Goal: Ask a question

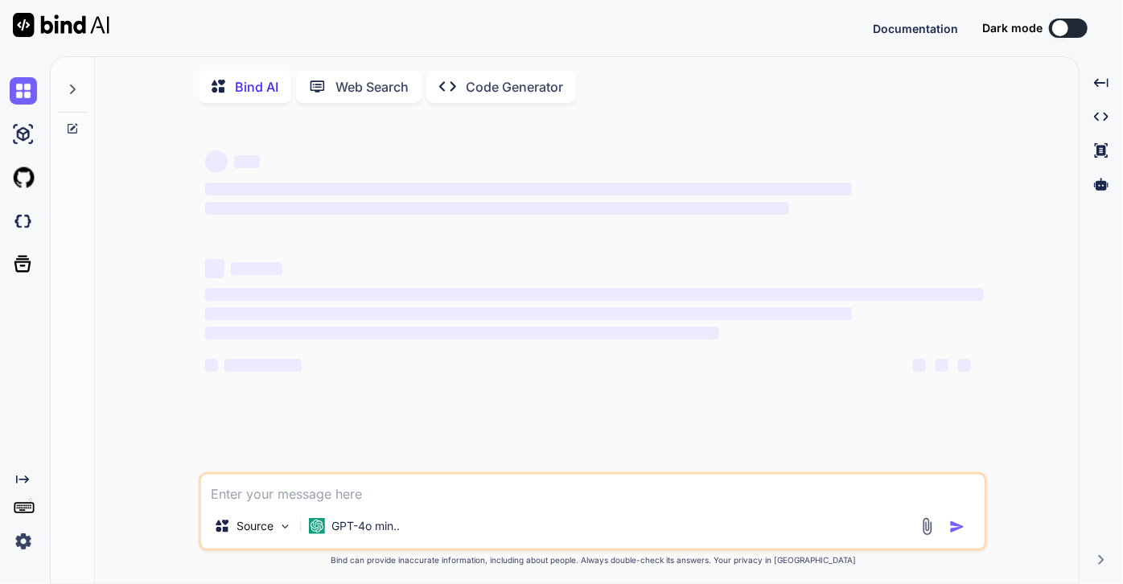
click at [72, 124] on icon at bounding box center [73, 129] width 10 height 10
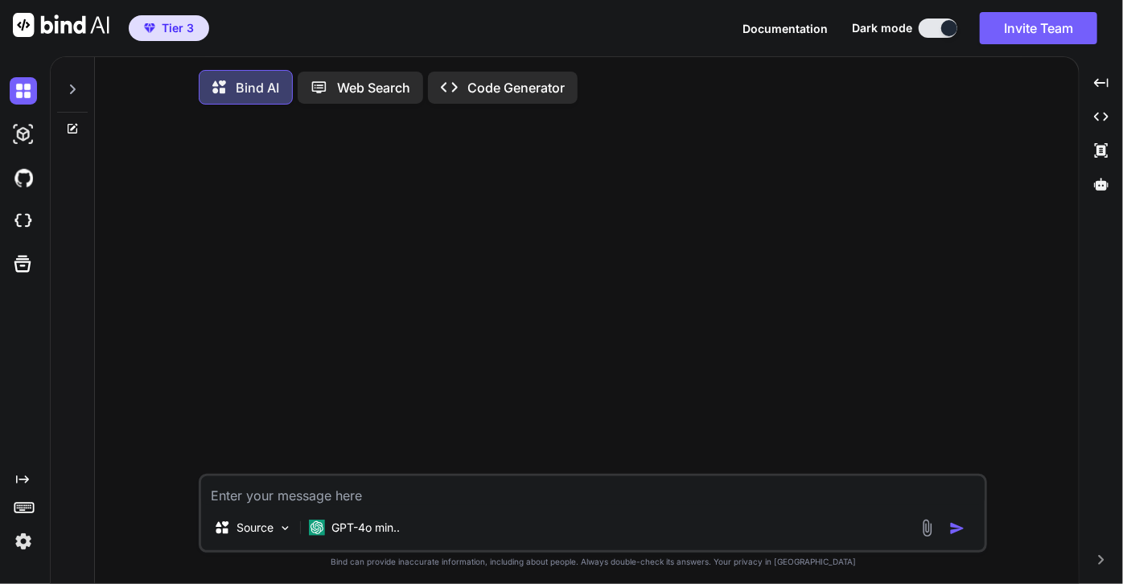
click at [72, 124] on icon at bounding box center [73, 129] width 10 height 10
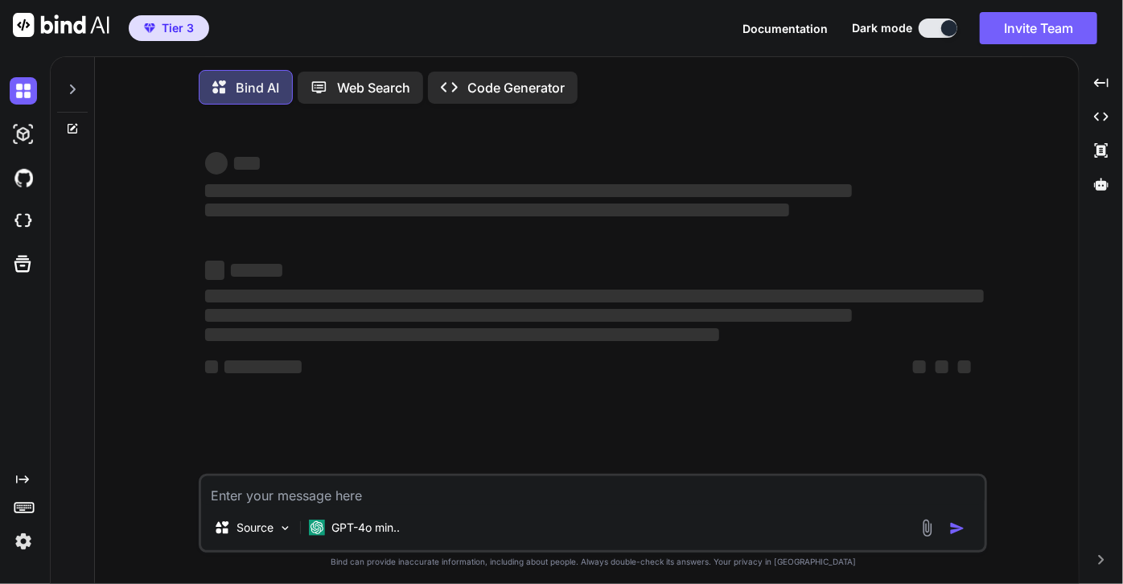
type textarea "x"
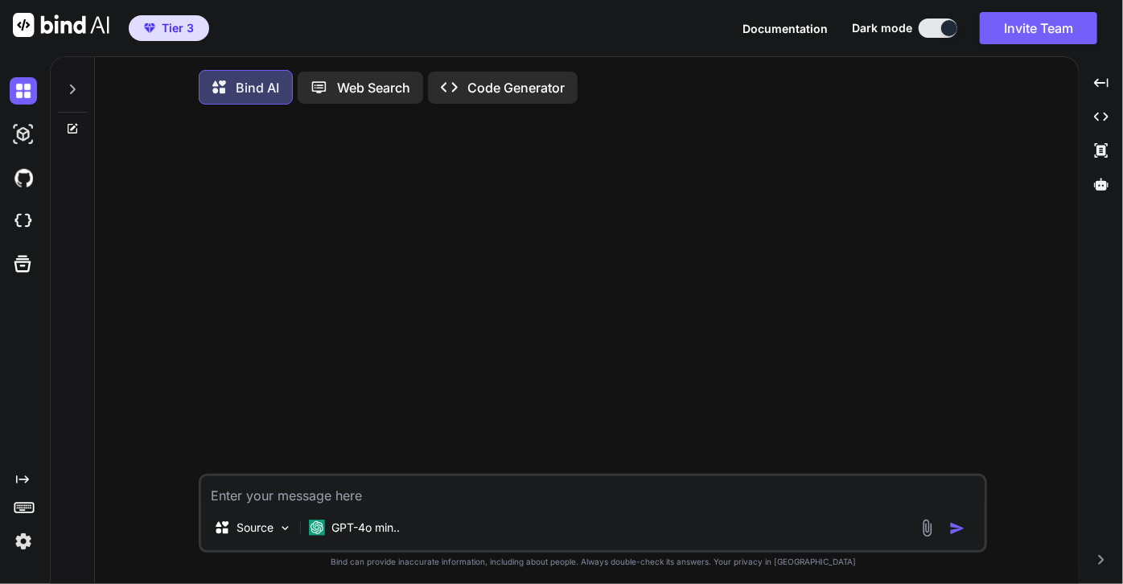
click at [340, 494] on textarea at bounding box center [593, 490] width 784 height 29
paste textarea "[DATE] 10:32:23.039-04:00 uswos:KafkaJpaPublisher [DEBUG] {walSessionId=ef6a917…"
type textarea "[DATE] 10:32:23.039-04:00 uswos:KafkaJpaPublisher [DEBUG] {walSessionId=ef6a917…"
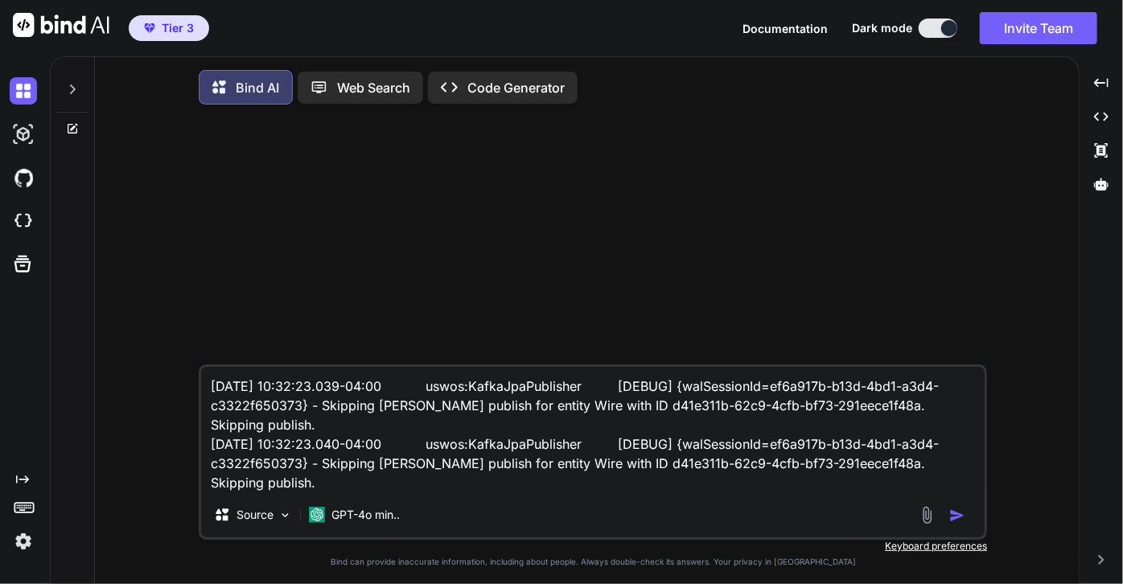
type textarea "x"
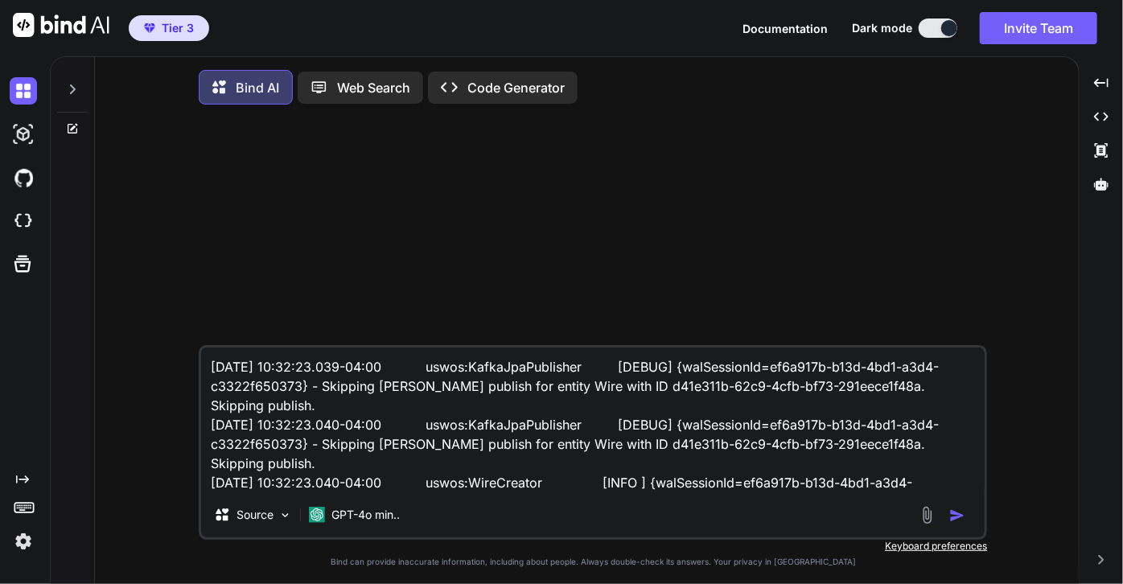
type textarea "[DATE] 10:32:23.039-04:00 uswos:KafkaJpaPublisher [DEBUG] {walSessionId=ef6a917…"
type textarea "x"
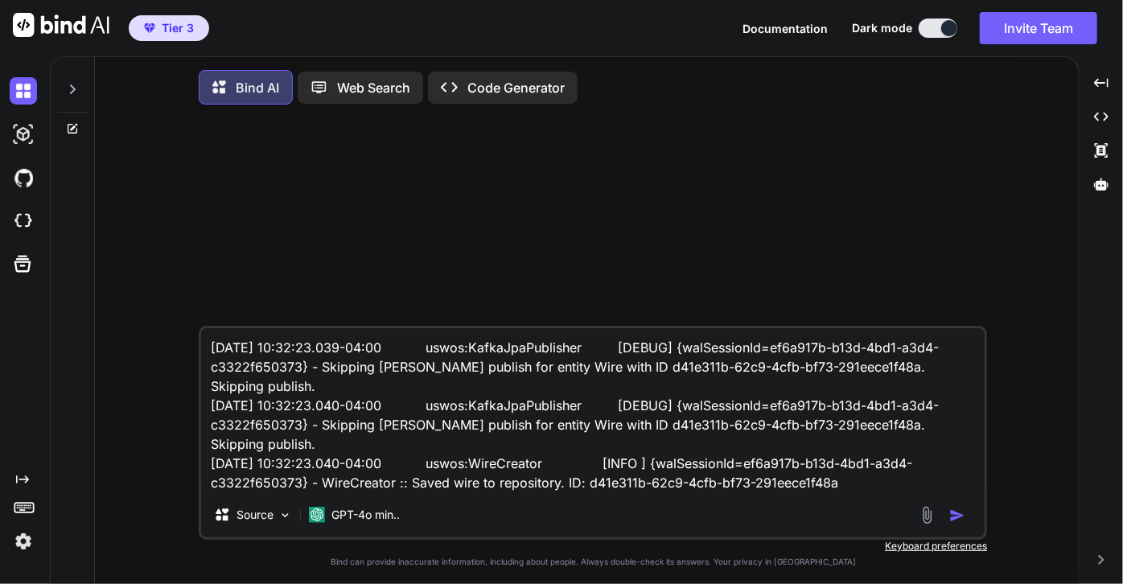
click at [428, 471] on textarea "[DATE] 10:32:23.039-04:00 uswos:KafkaJpaPublisher [DEBUG] {walSessionId=ef6a917…" at bounding box center [593, 410] width 784 height 164
paste textarea "@Configuration @EnableJpaAuditing class SqlServerConfig { private final KafkaJp…"
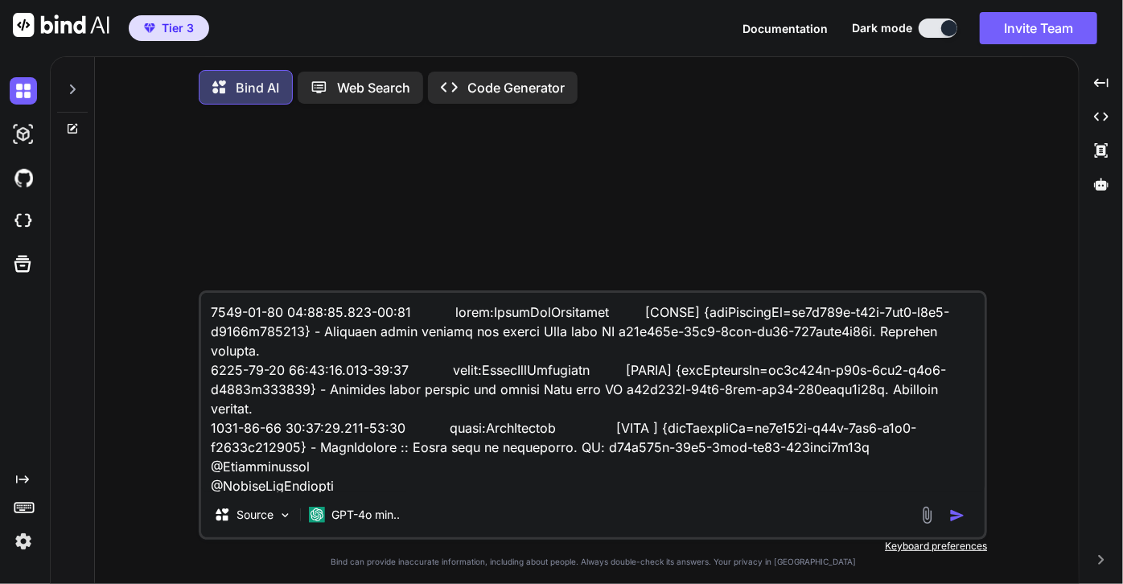
scroll to position [562, 0]
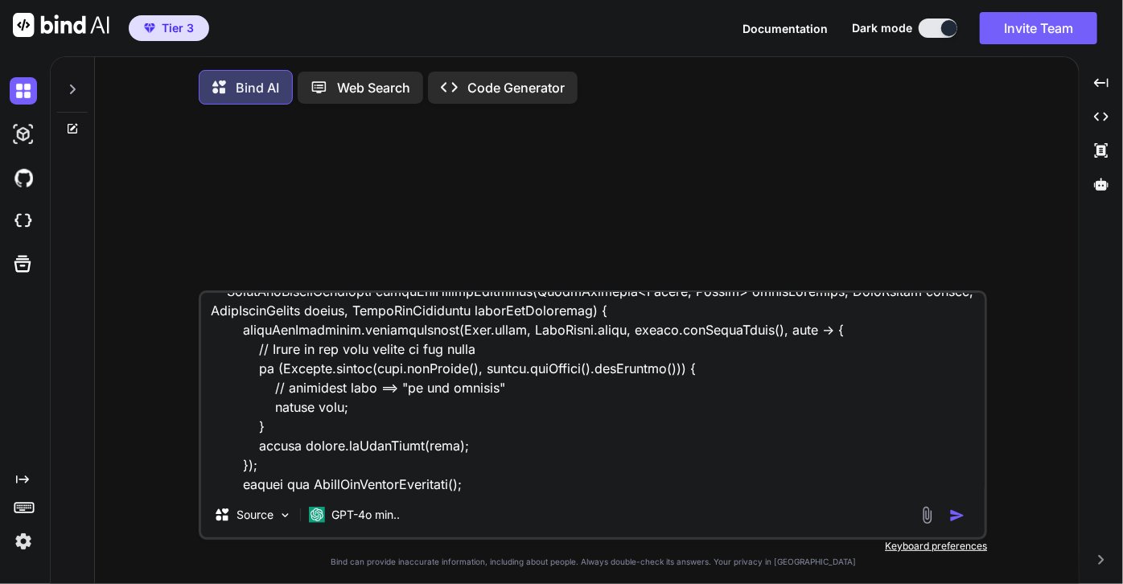
click at [488, 488] on textarea at bounding box center [593, 393] width 784 height 200
paste textarea "b2m.jpa.[PERSON_NAME].enabled=true b2m.jpa.[PERSON_NAME].async-publishing=false…"
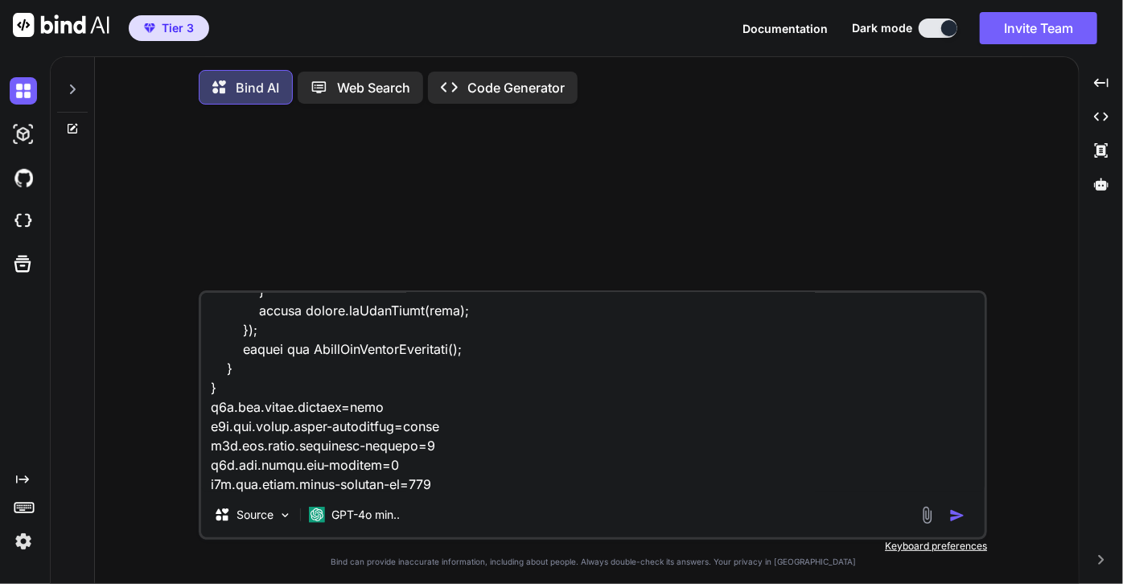
click at [494, 492] on textarea at bounding box center [593, 393] width 784 height 200
paste textarea "@Configuration @ConditionalOnClass({EntityManager.class, KafkaTemplate.class}) …"
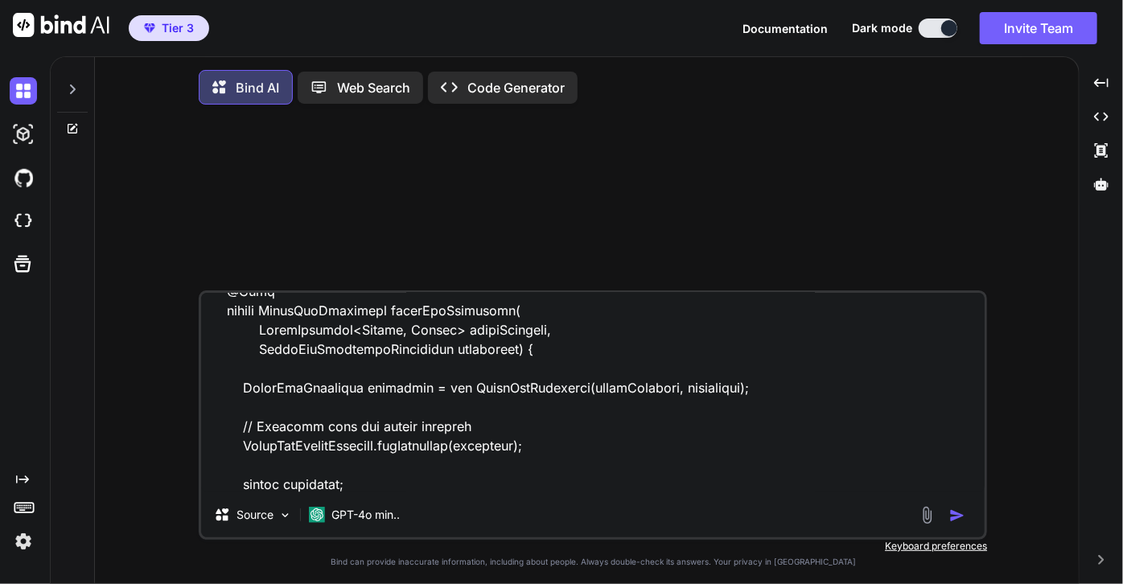
click at [407, 480] on textarea at bounding box center [593, 393] width 784 height 200
paste textarea "public class KafkaJpaEntityListener { private static KafkaJpaPublisher publishe…"
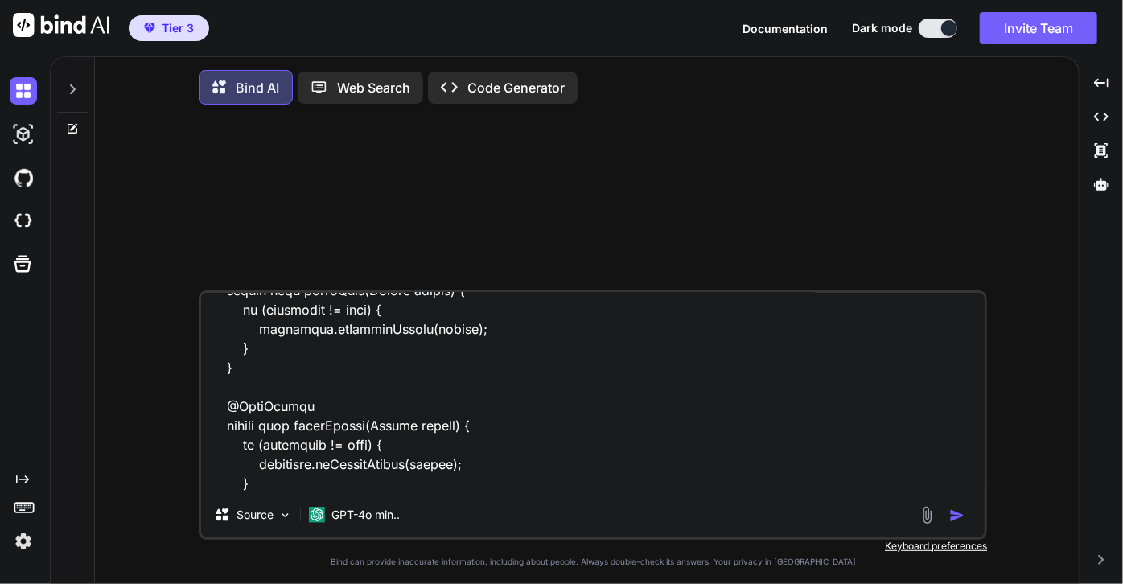
click at [380, 477] on textarea at bounding box center [593, 393] width 784 height 200
click at [340, 489] on textarea at bounding box center [593, 393] width 784 height 200
paste textarea "@Slf4j @RequiredArgsConstructor public class KafkaJpaPublisher implements Initi…"
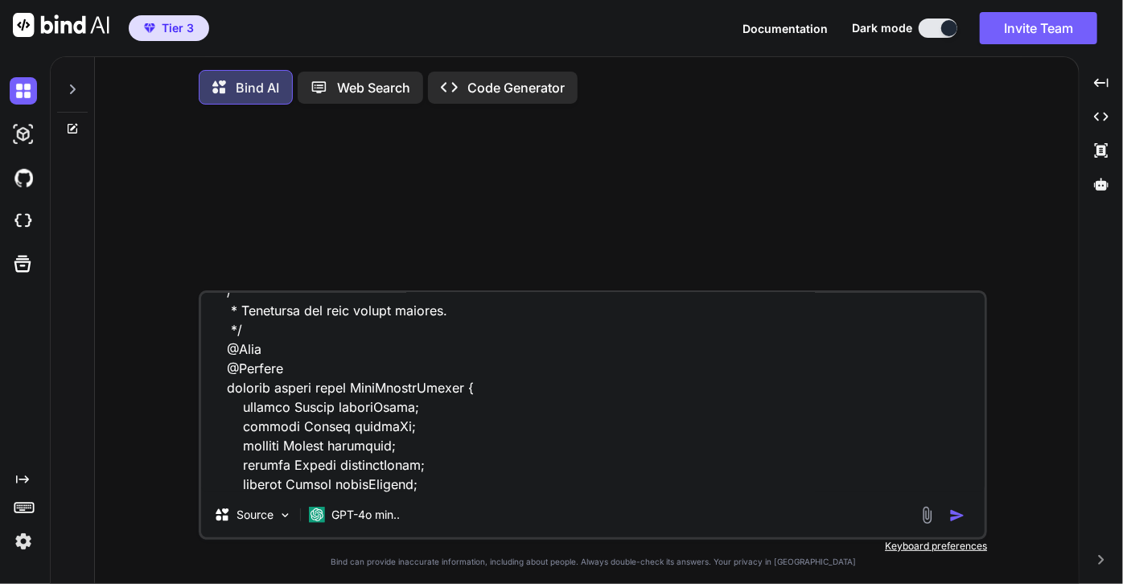
click at [446, 475] on textarea at bounding box center [593, 393] width 784 height 200
click at [414, 485] on textarea at bounding box center [593, 393] width 784 height 200
paste textarea "@Data @ConfigurationProperties(prefix = "b2m.jpa.[PERSON_NAME]") public class K…"
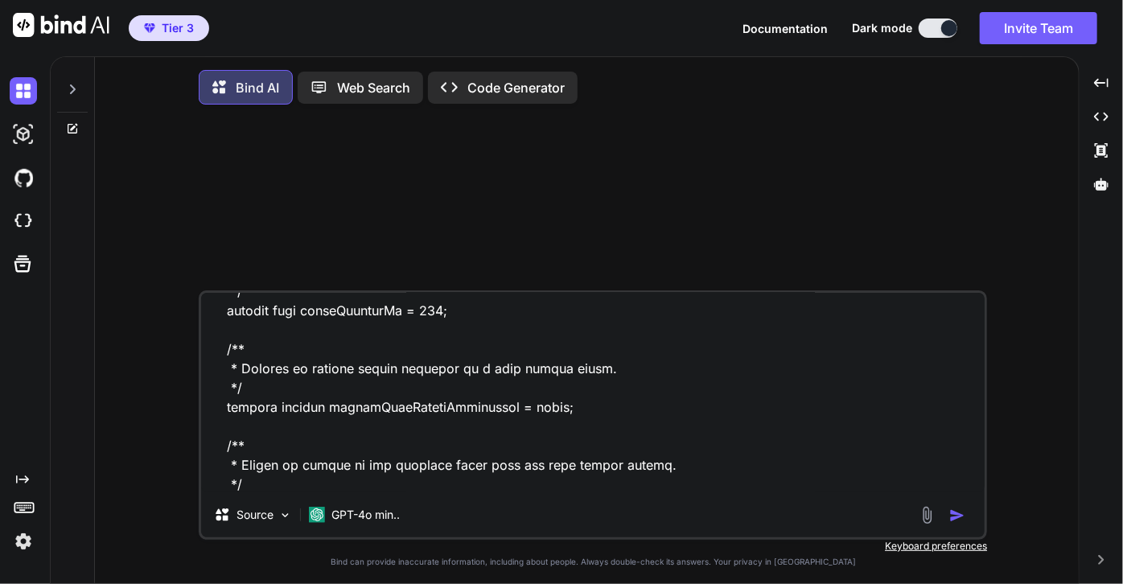
scroll to position [8151, 0]
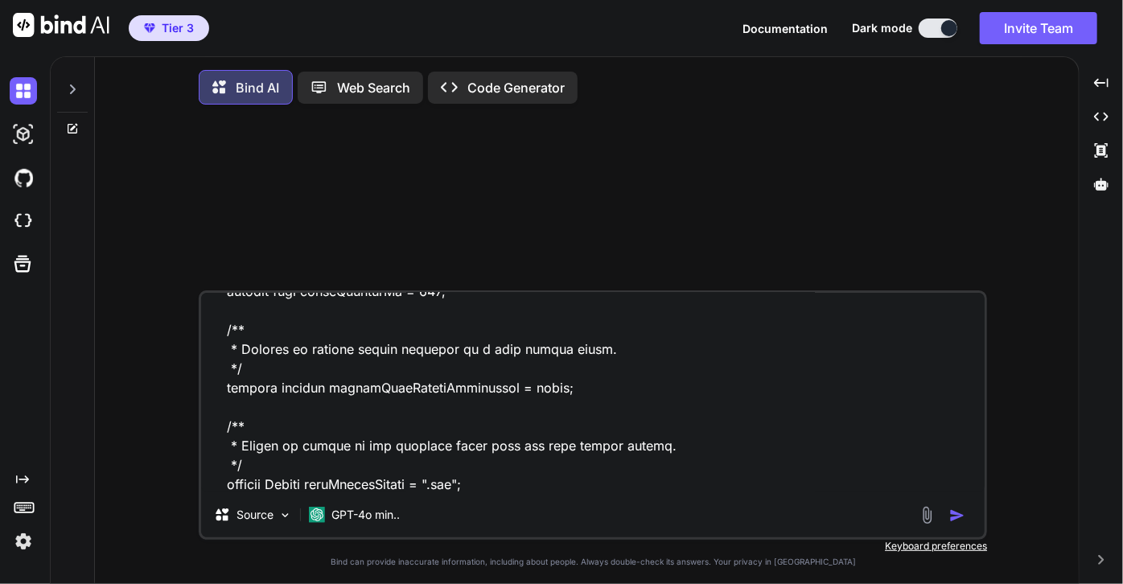
type textarea "[DATE] 10:32:23.039-04:00 uswos:KafkaJpaPublisher [DEBUG] {walSessionId=ef6a917…"
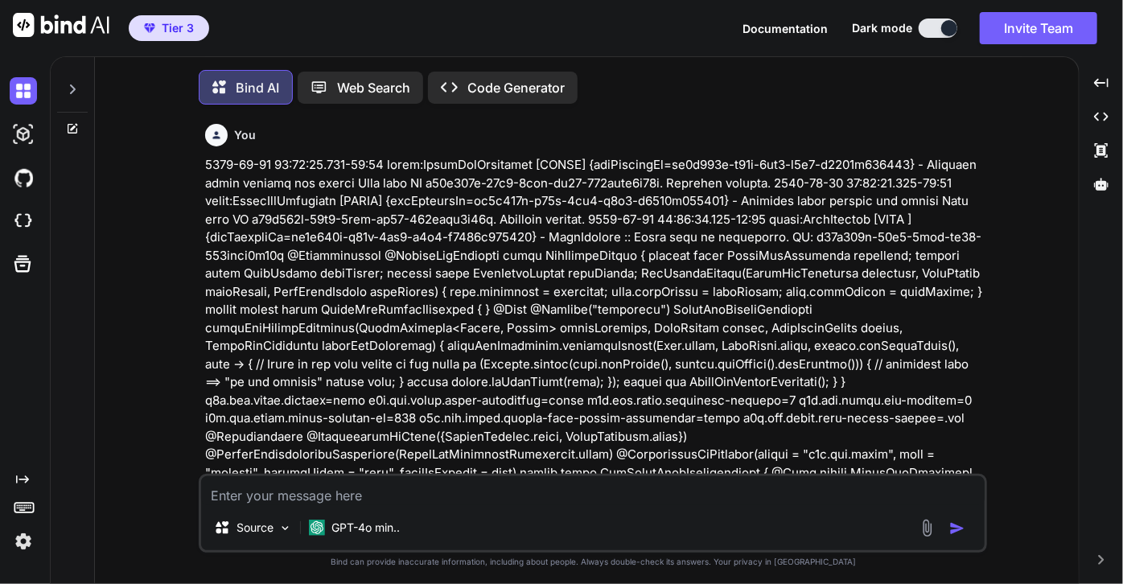
scroll to position [6, 0]
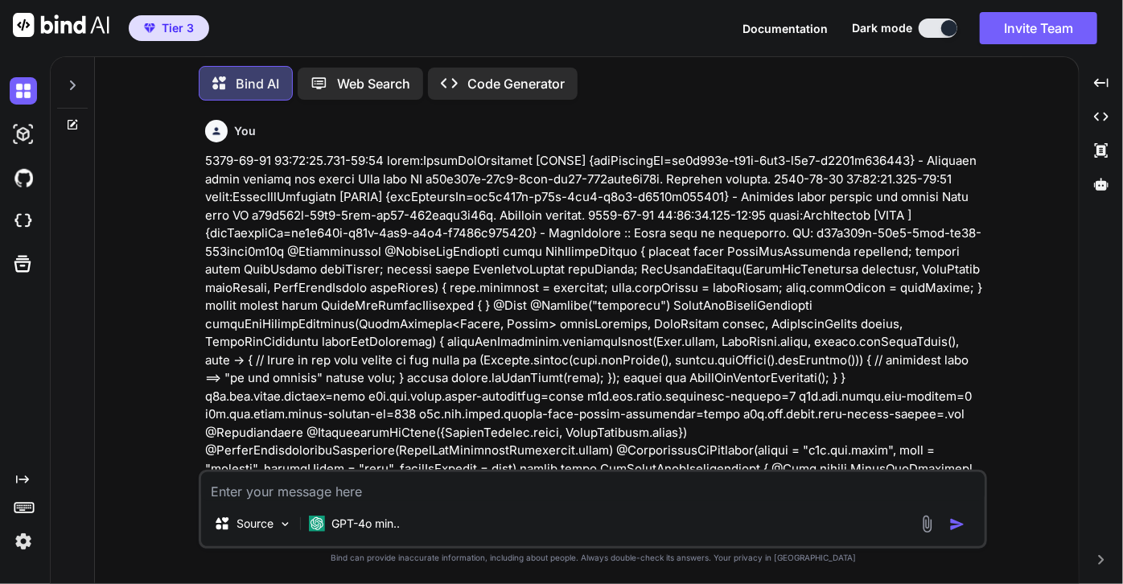
click at [1001, 529] on div "You Bind AI The two logs indicating "Skipping [PERSON_NAME] publish for entity …" at bounding box center [593, 348] width 971 height 470
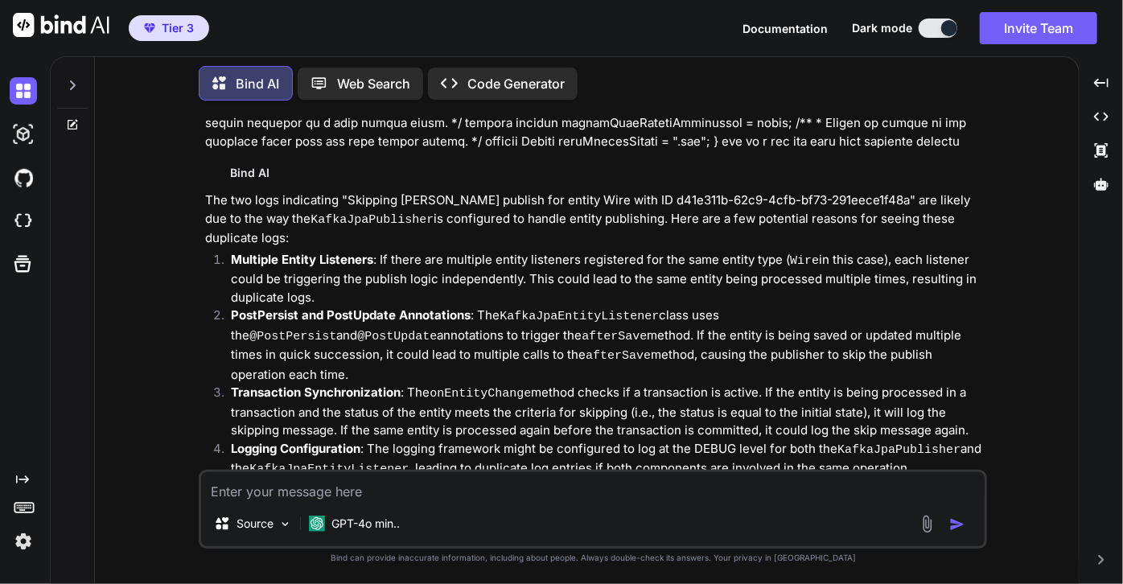
scroll to position [1934, 0]
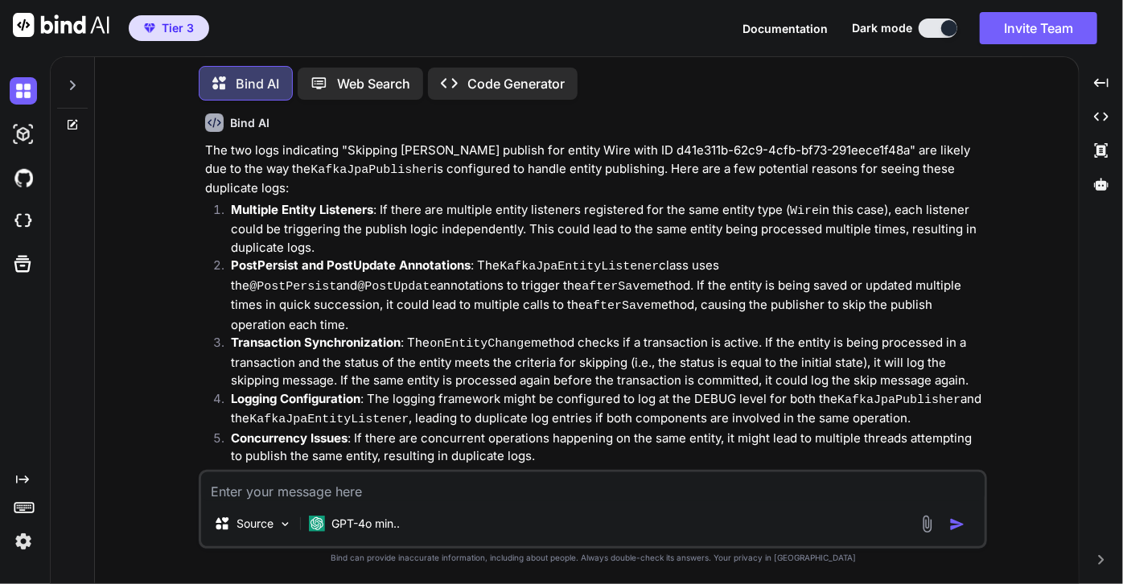
click at [504, 495] on textarea at bounding box center [593, 486] width 784 height 29
type textarea "o"
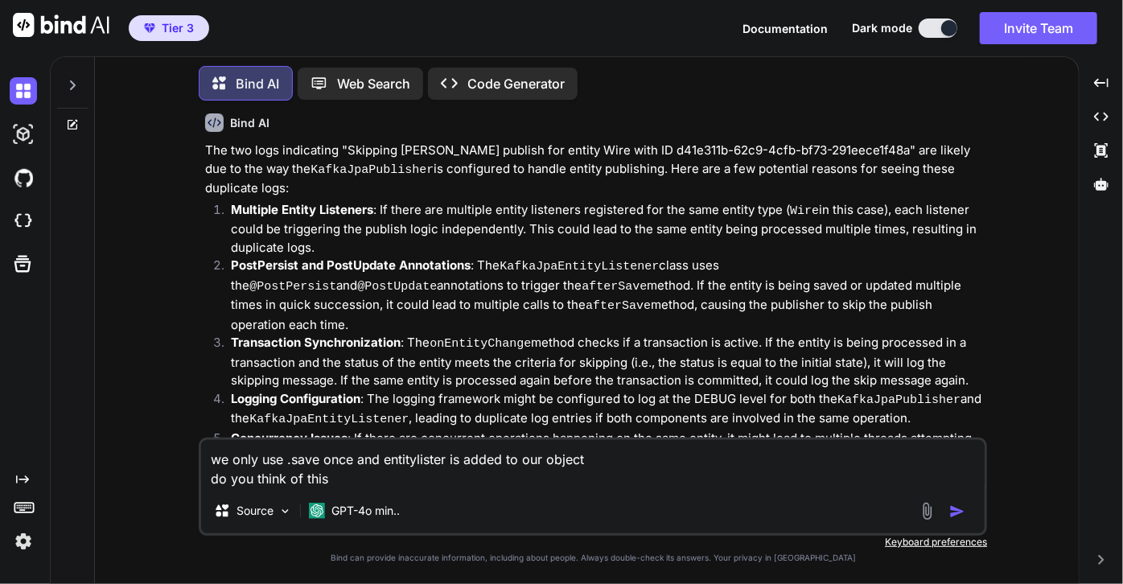
paste textarea "publisherThreads = 2;"
type textarea "we only use .save once and entitylister is added to our object do you think of …"
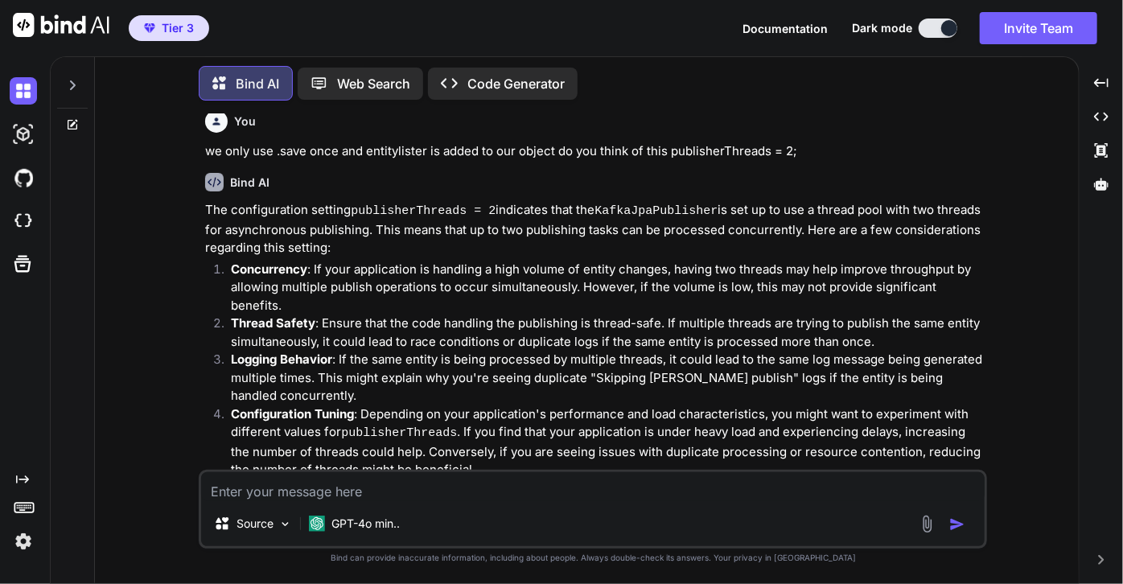
scroll to position [2474, 0]
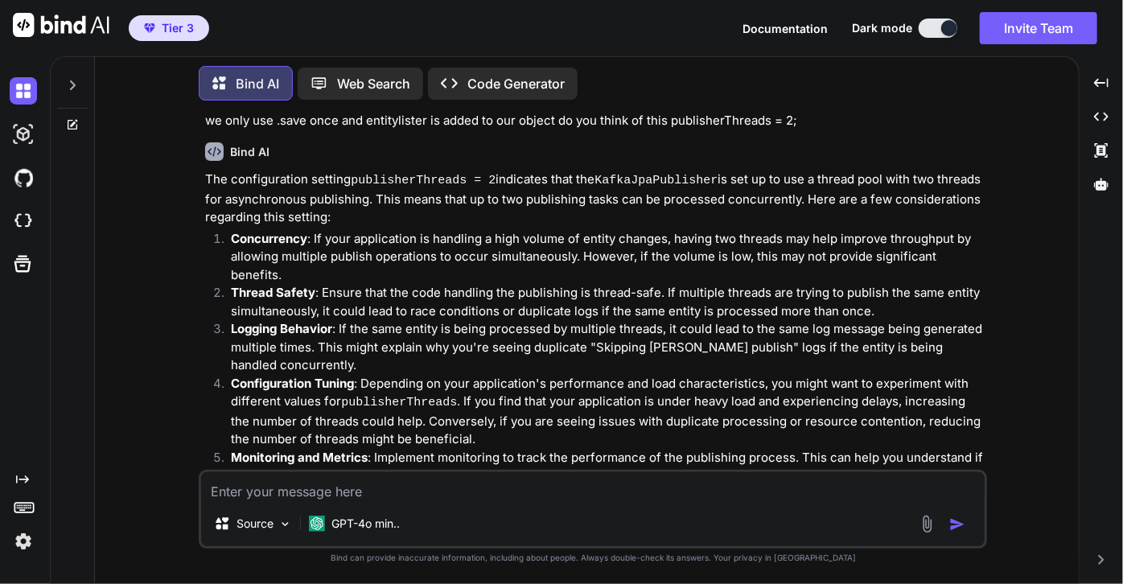
click at [494, 492] on textarea at bounding box center [593, 486] width 784 height 29
paste textarea "@SneakyThrows @Override public Wire apply(@Valid Wire wire) { if (!referenceDat…"
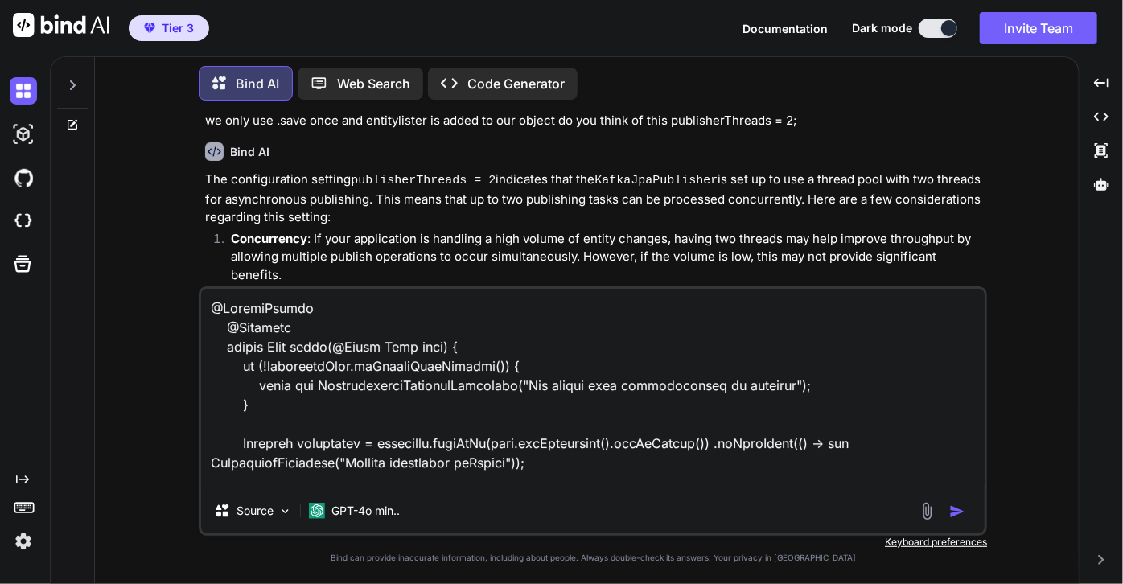
scroll to position [1122, 0]
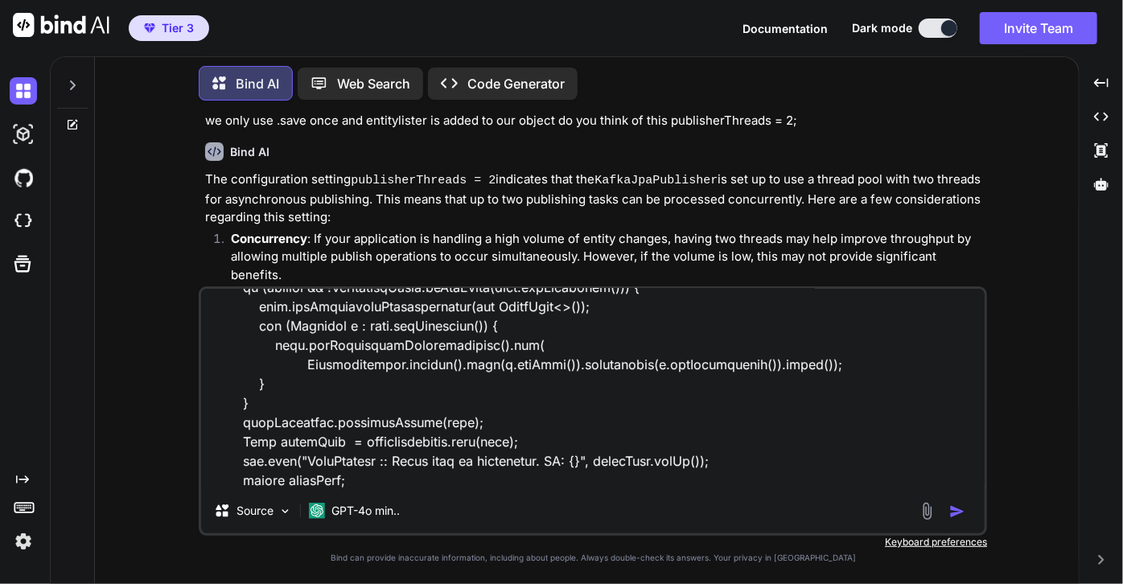
click at [452, 504] on div "Source GPT-4o min.." at bounding box center [593, 514] width 784 height 39
click at [423, 478] on textarea at bounding box center [593, 389] width 784 height 200
paste textarea "@Override @PreAuthorize("hasPermission(null, 'any')") public ResponseEntity<Wir…"
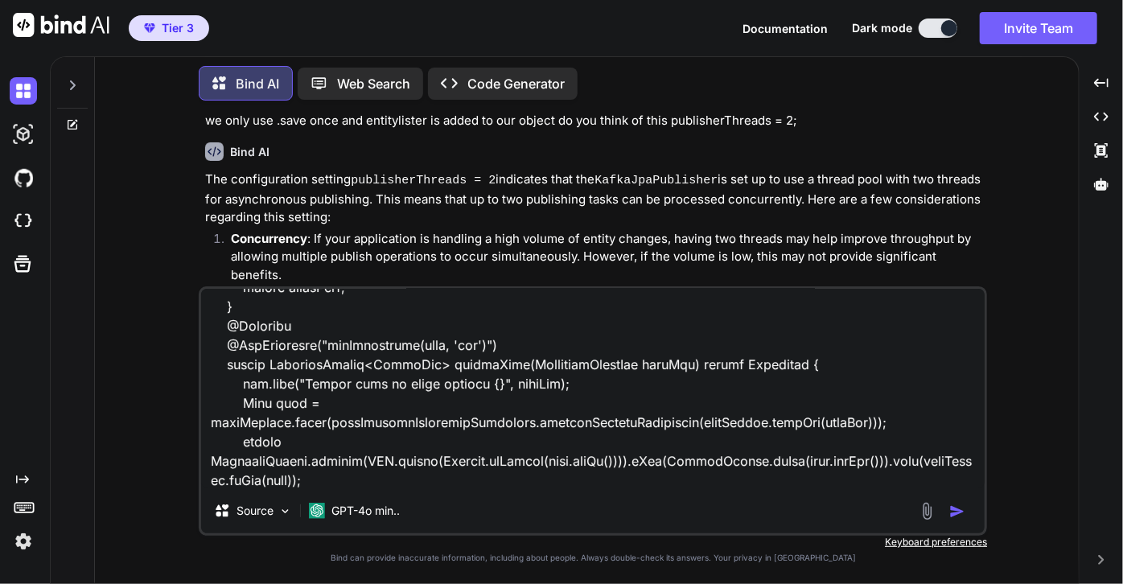
click at [447, 475] on textarea at bounding box center [593, 389] width 784 height 200
paste textarea "@RequiredArgsConstructor @AllArgsConstructor @EntityListeners(KafkaJpaEntityLis…"
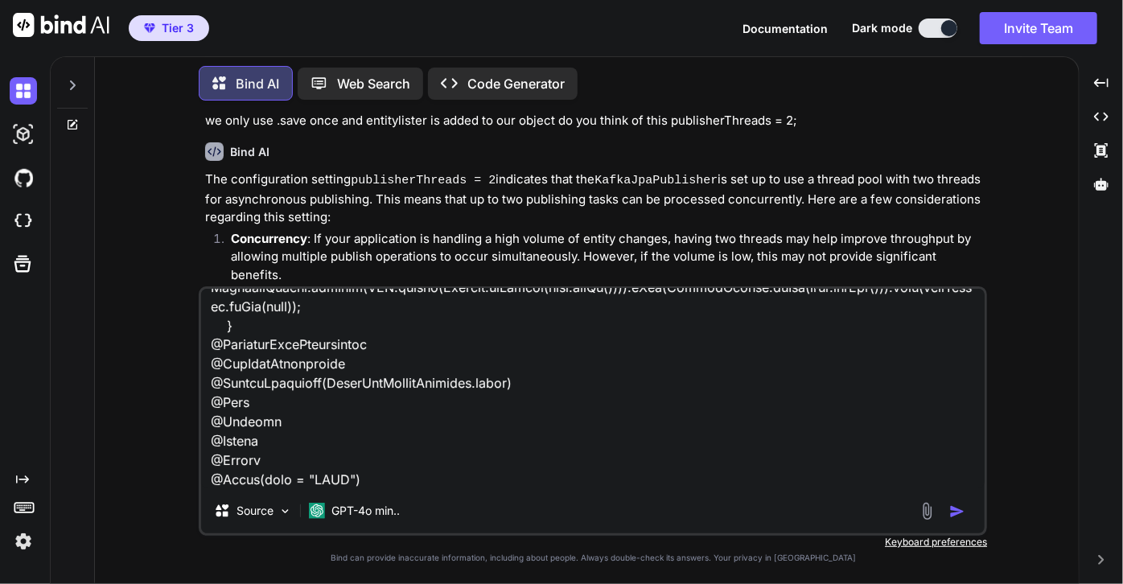
scroll to position [1527, 0]
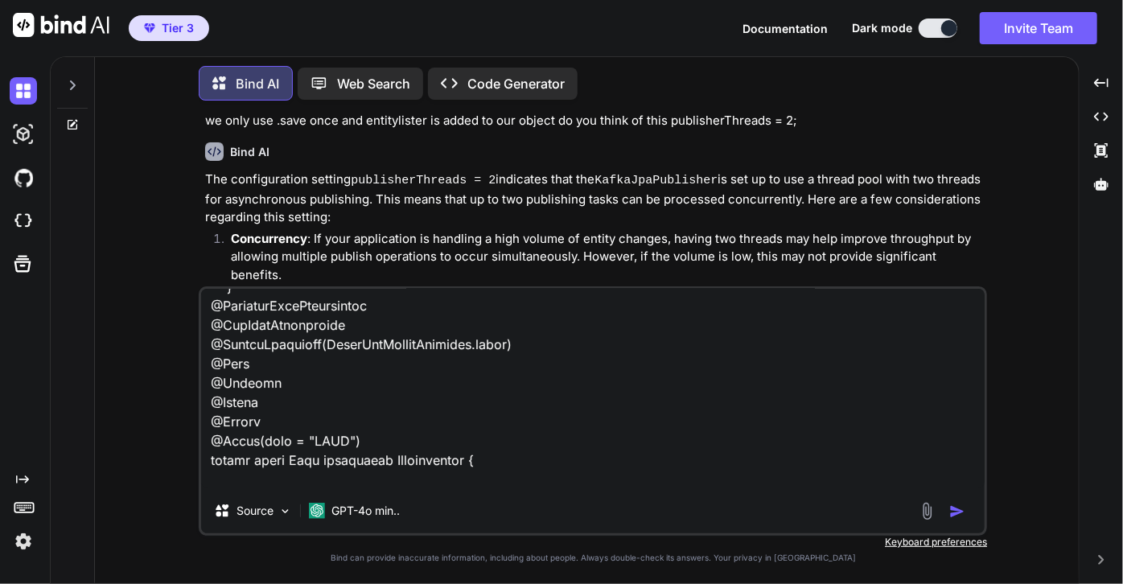
type textarea "@SneakyThrows @Override public Wire apply(@Valid Wire wire) { if (!referenceDat…"
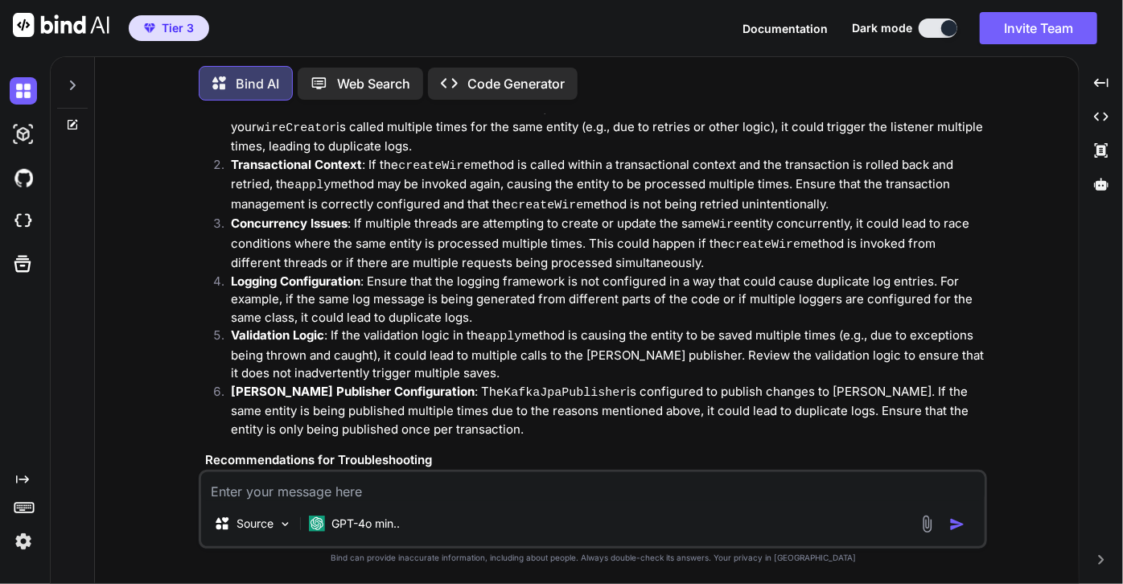
scroll to position [3828, 0]
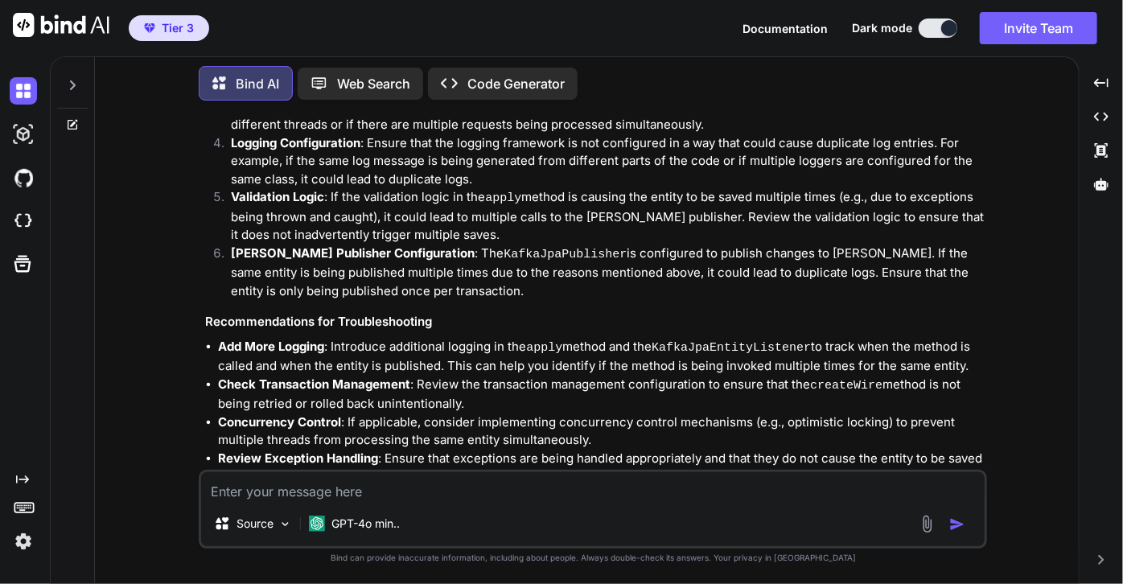
click at [426, 493] on textarea at bounding box center [593, 486] width 784 height 29
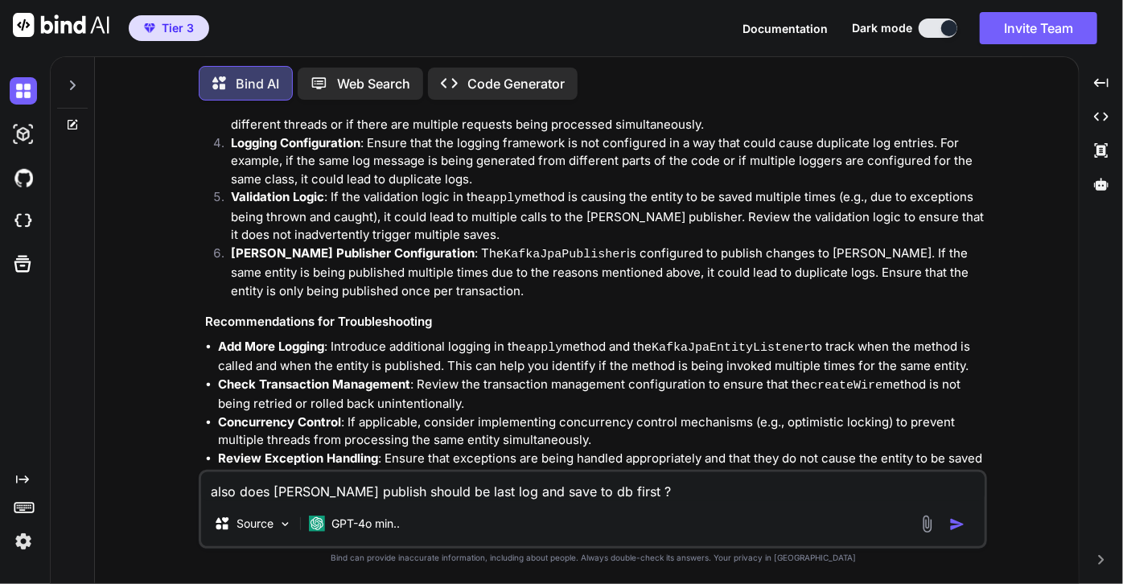
type textarea "also does [PERSON_NAME] publish should be last log and save to db first ?\"
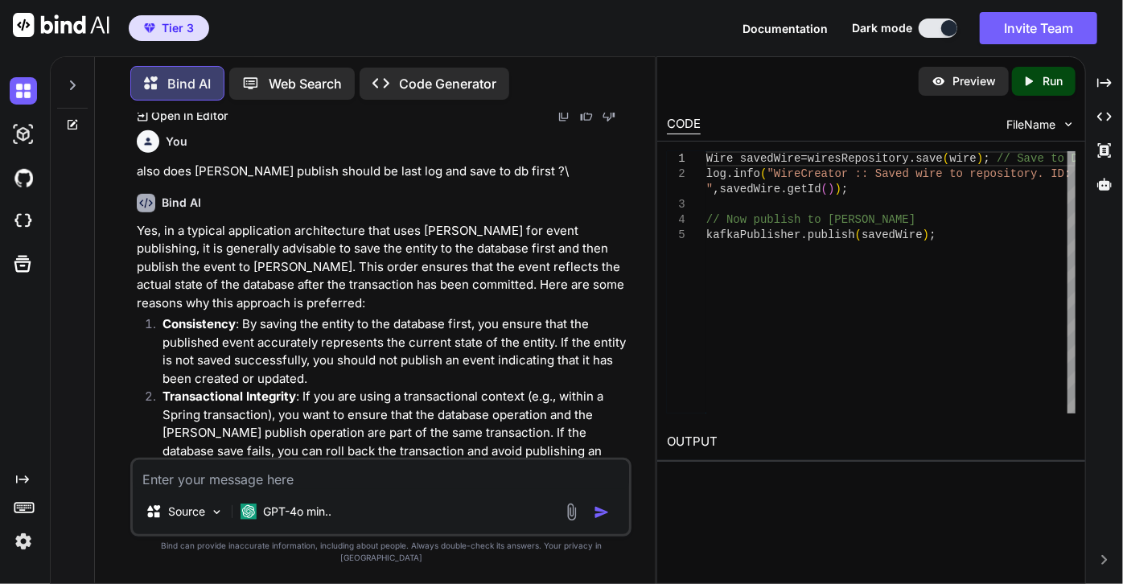
scroll to position [6632, 0]
